Goal: Find specific page/section: Find specific page/section

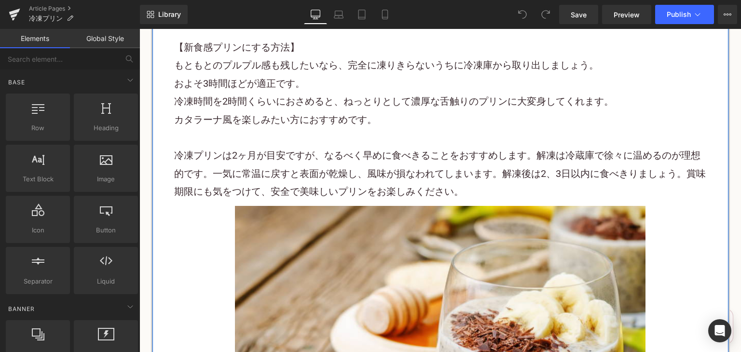
scroll to position [2744, 0]
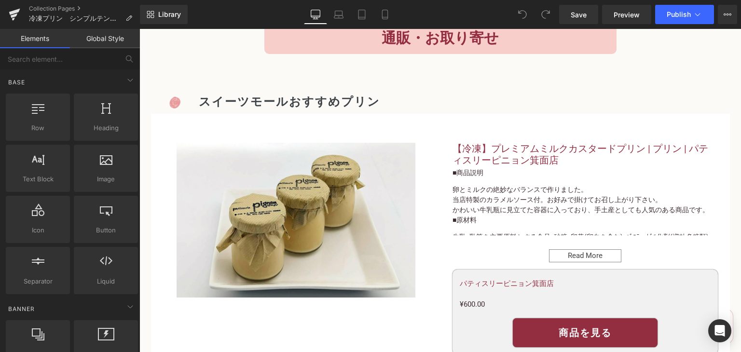
scroll to position [481, 0]
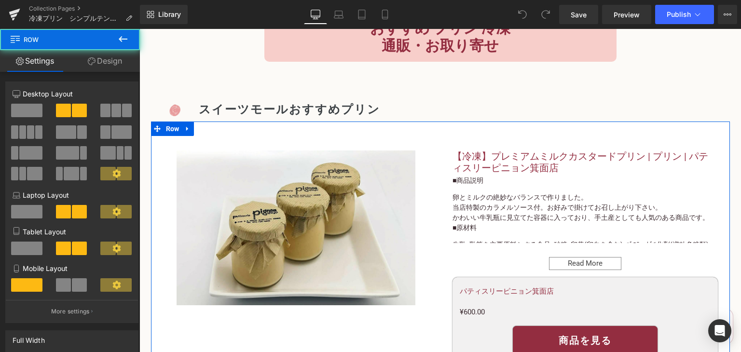
click at [441, 152] on div "【冷凍】プレミアムミルクカスタードプリン | プリン | パティスリーピニョン箕面店 (P) Title ■商品説明 卵とミルクの絶妙なバランスで作りました。…" at bounding box center [586, 272] width 290 height 273
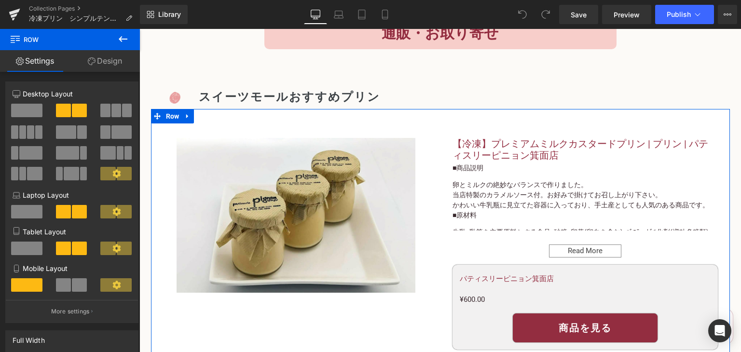
scroll to position [494, 0]
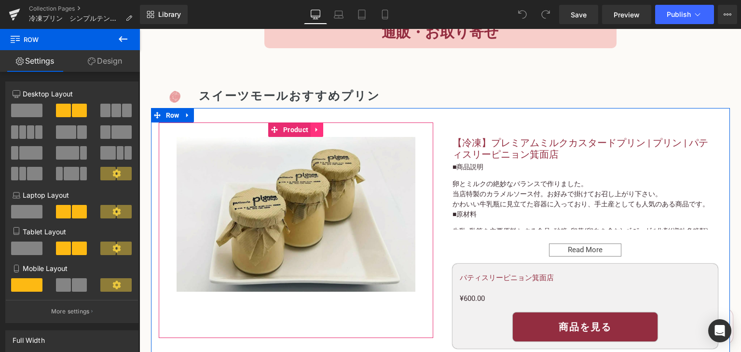
click at [314, 130] on icon at bounding box center [317, 129] width 7 height 7
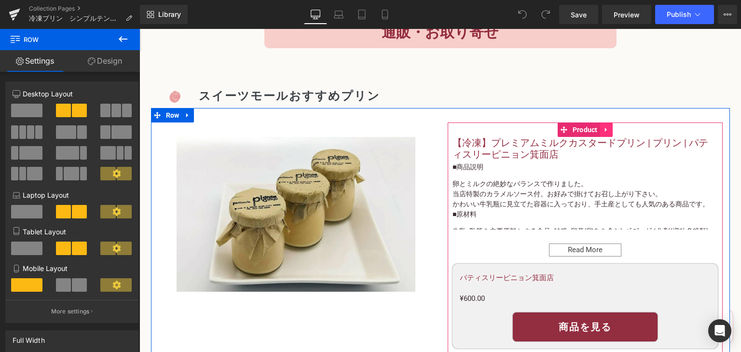
click at [605, 130] on icon at bounding box center [606, 130] width 2 height 4
click at [462, 147] on link "【冷凍】プレミアムミルクカスタードプリン | プリン | パティスリーピニョン箕面店" at bounding box center [585, 148] width 265 height 23
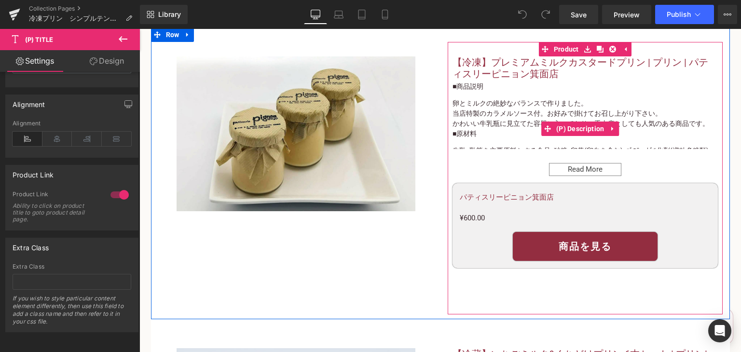
scroll to position [587, 0]
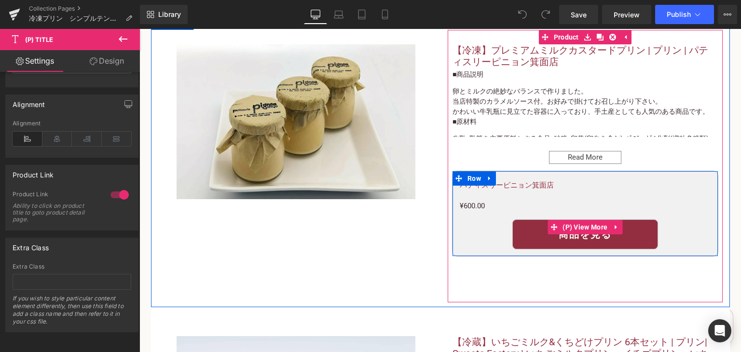
click at [460, 220] on div "商品を見る" at bounding box center [585, 234] width 251 height 29
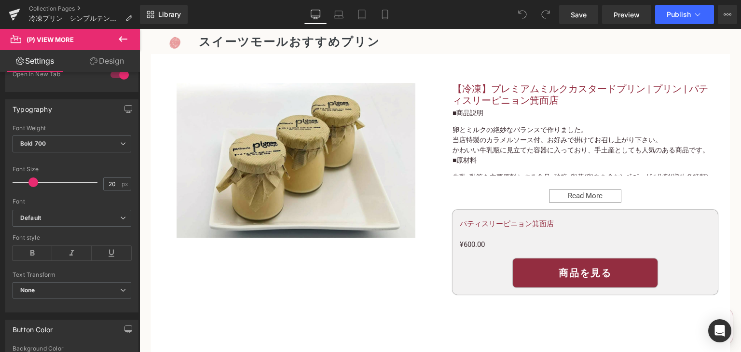
scroll to position [151, 0]
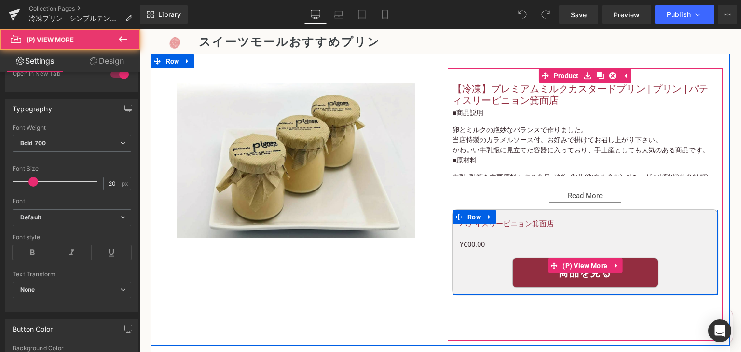
click at [538, 271] on link "商品を見る" at bounding box center [585, 273] width 145 height 29
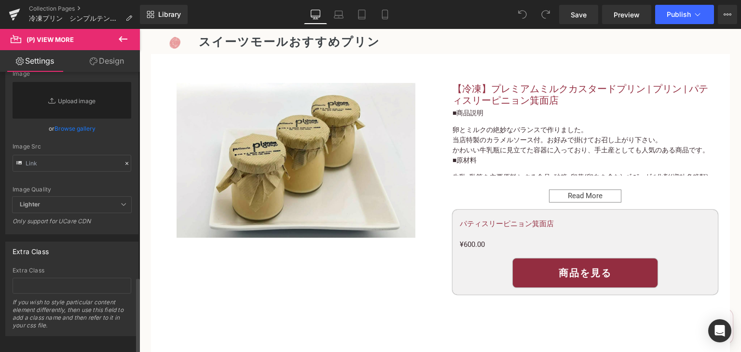
scroll to position [770, 0]
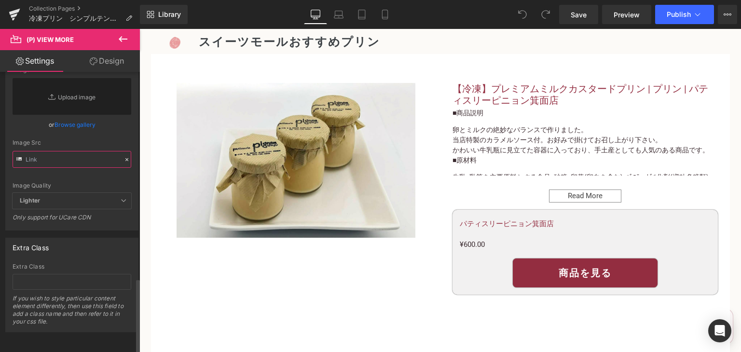
click at [82, 154] on input "text" at bounding box center [72, 159] width 119 height 17
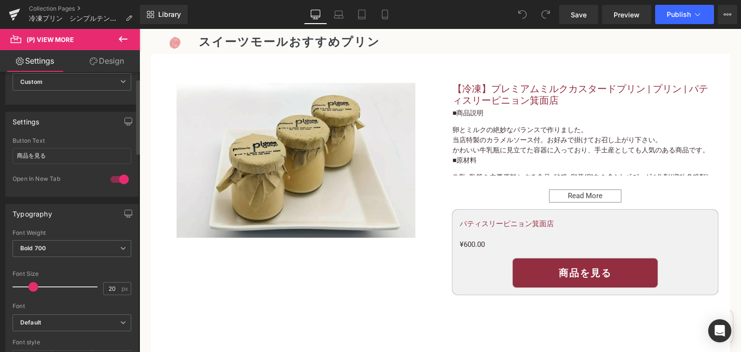
scroll to position [0, 0]
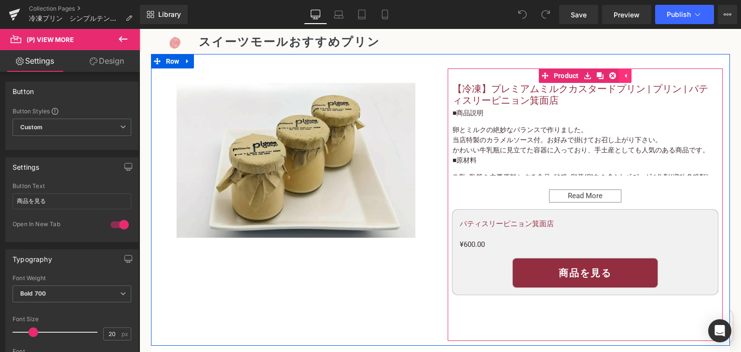
click at [622, 76] on icon at bounding box center [625, 75] width 7 height 7
click at [608, 75] on link at bounding box center [606, 76] width 13 height 14
click at [563, 74] on link "Product" at bounding box center [579, 76] width 42 height 14
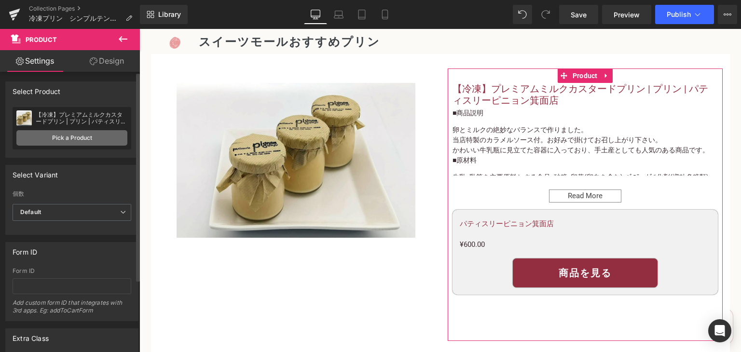
click at [49, 138] on link "Pick a Product" at bounding box center [71, 137] width 111 height 15
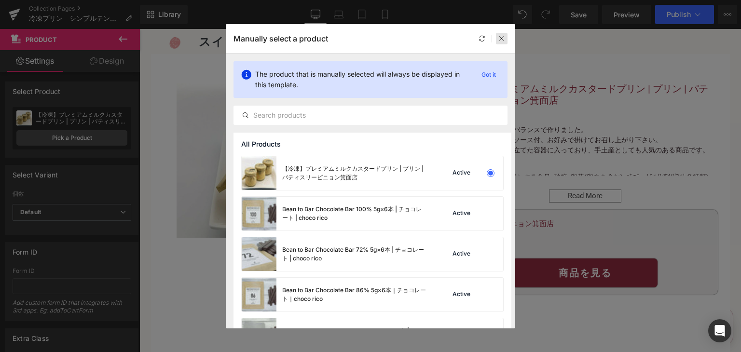
click at [503, 37] on icon at bounding box center [501, 38] width 7 height 7
